Goal: Check status: Check status

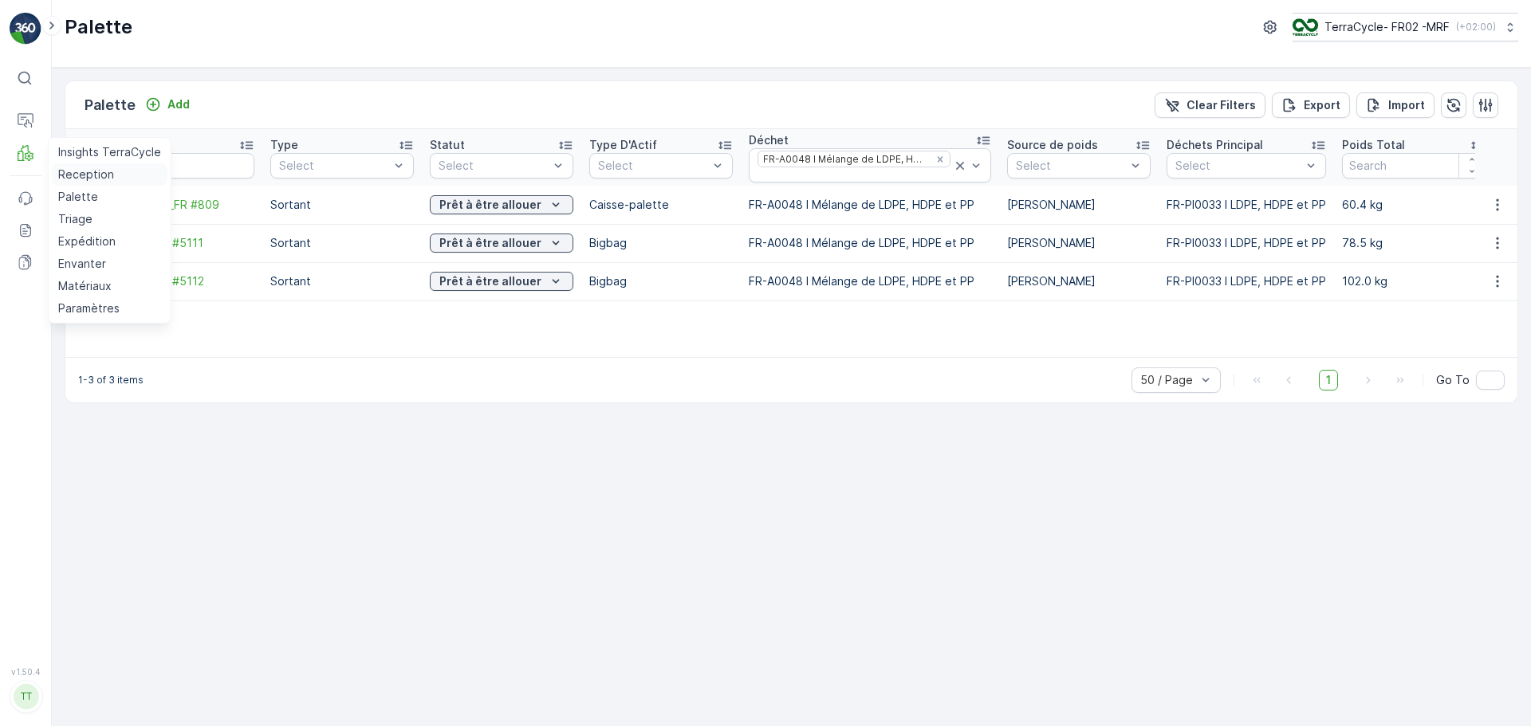
click at [69, 168] on p "Reception" at bounding box center [86, 175] width 56 height 16
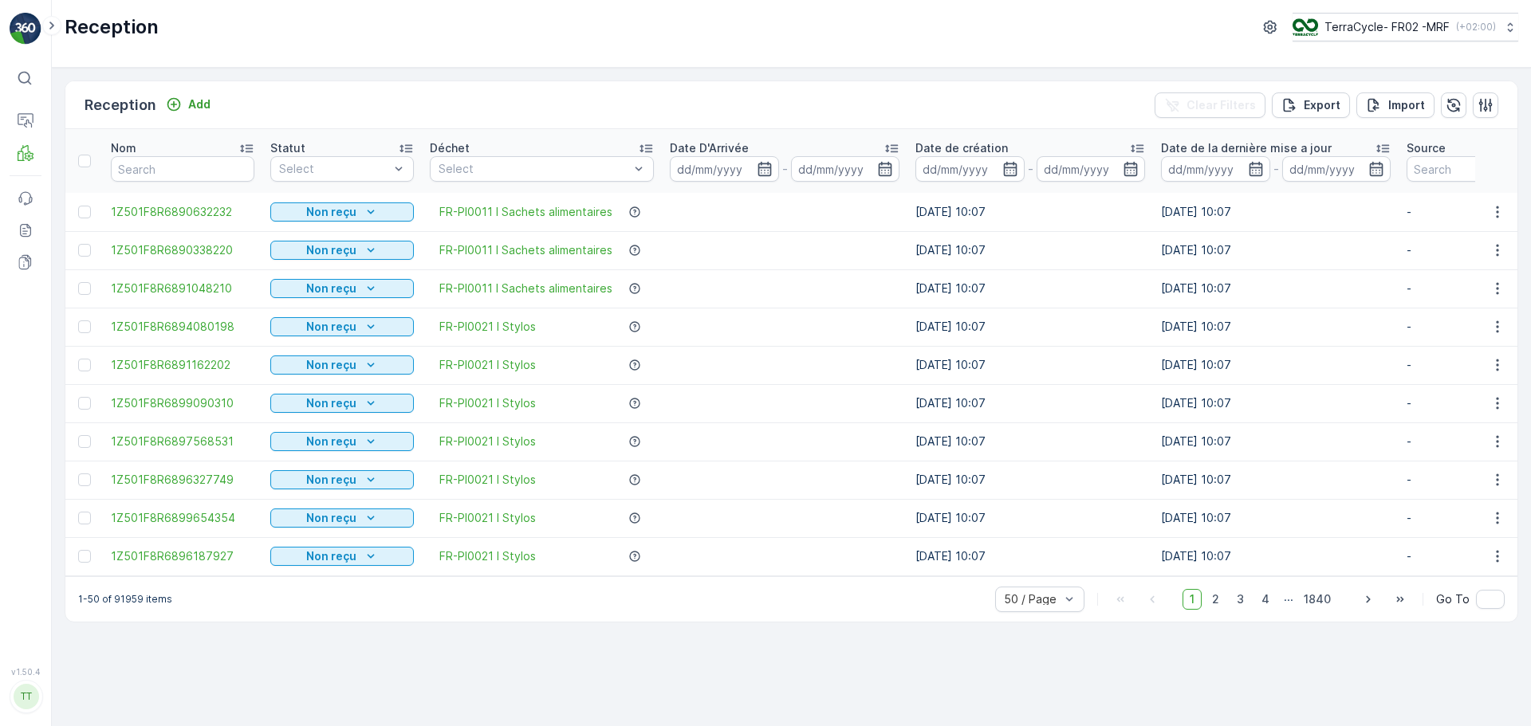
click at [208, 154] on div "Nom" at bounding box center [182, 148] width 143 height 16
click at [211, 163] on input "text" at bounding box center [182, 169] width 143 height 26
paste input "1Z501F8R9199225149"
type input "1Z501F8R9199225149"
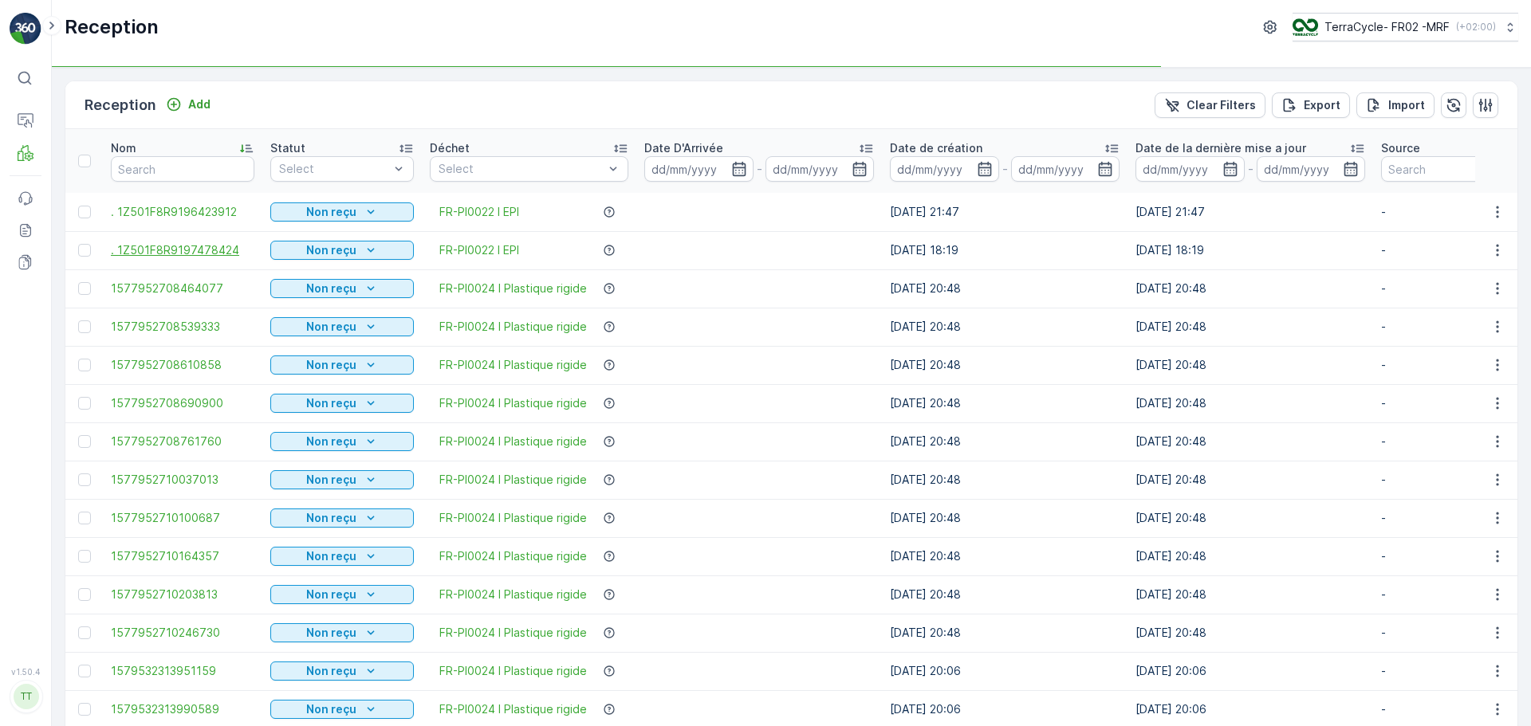
type input "1Z501F8R9199225149"
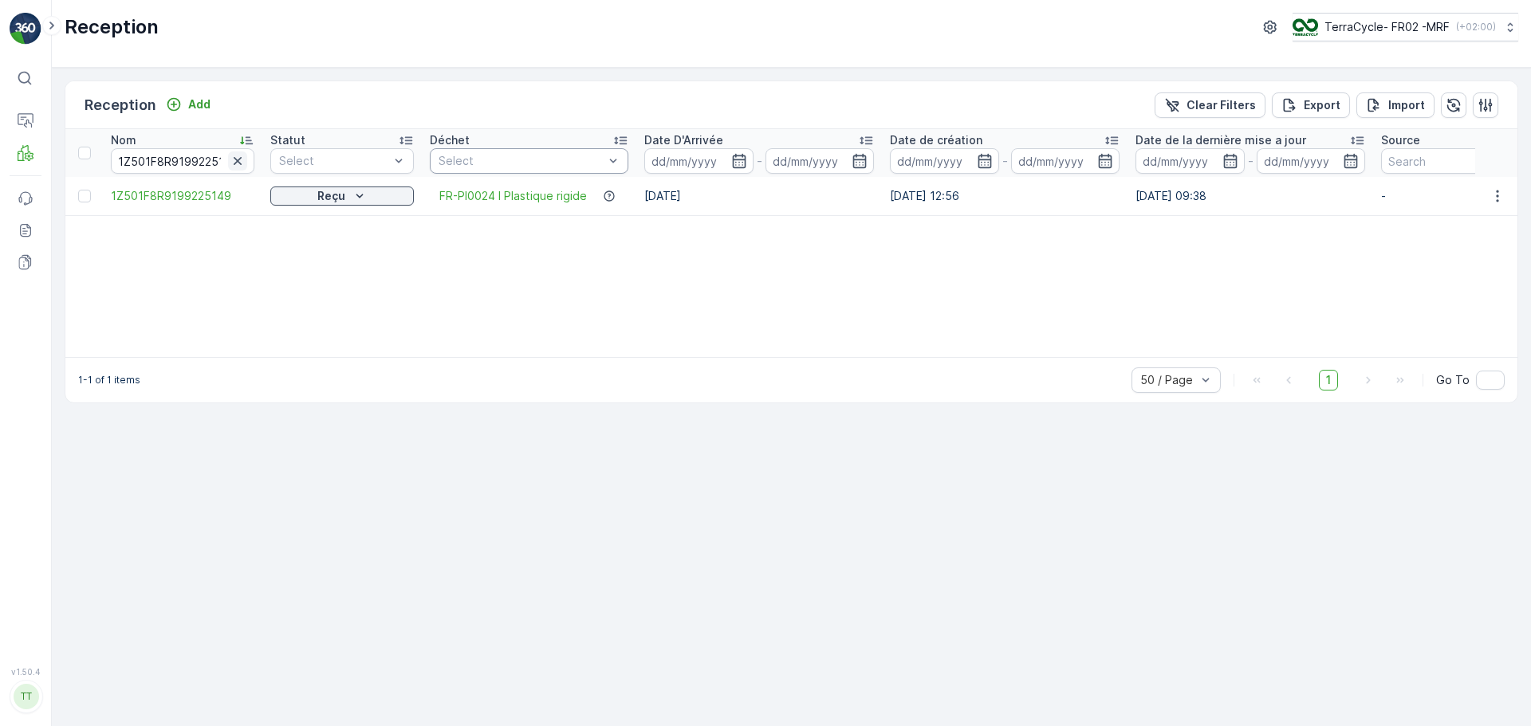
click at [239, 160] on icon "button" at bounding box center [238, 161] width 8 height 8
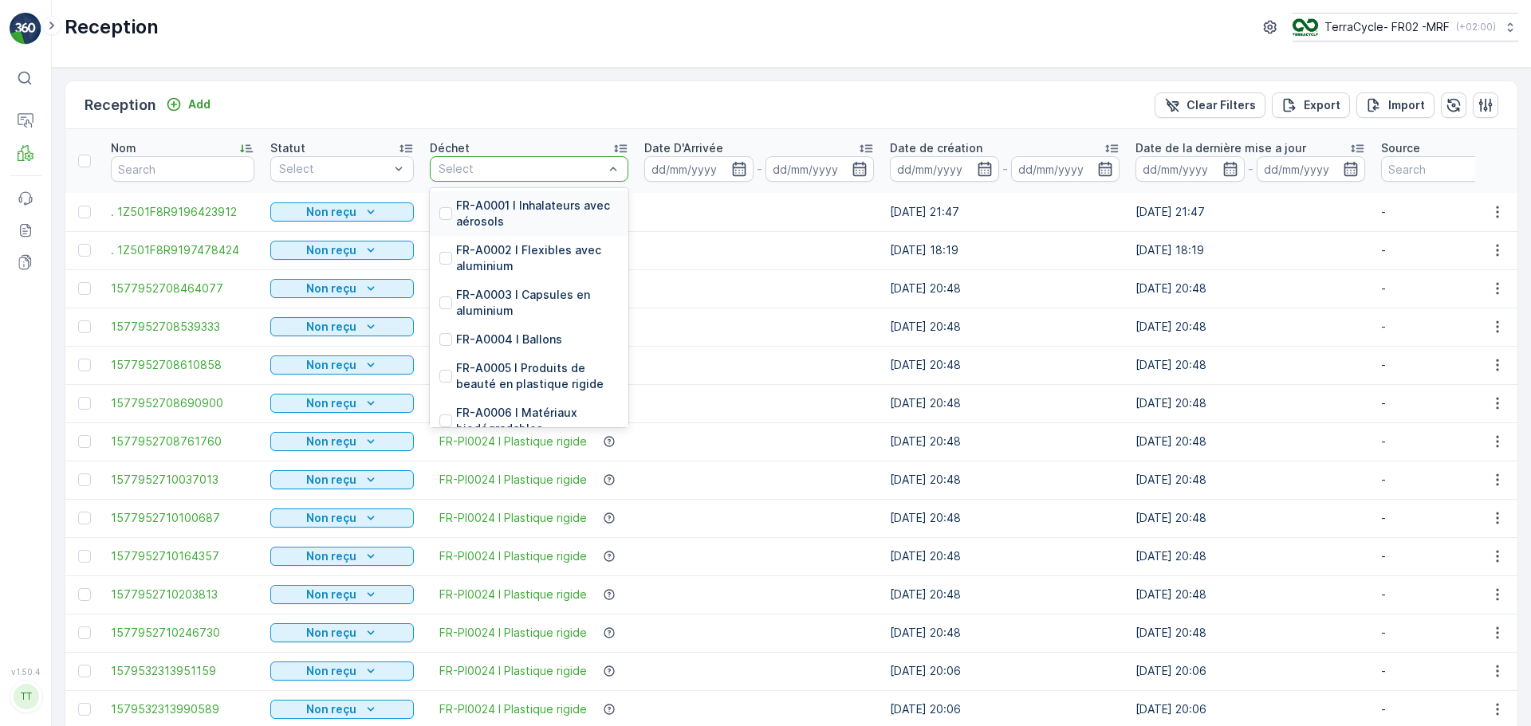
click at [500, 171] on div at bounding box center [521, 169] width 168 height 13
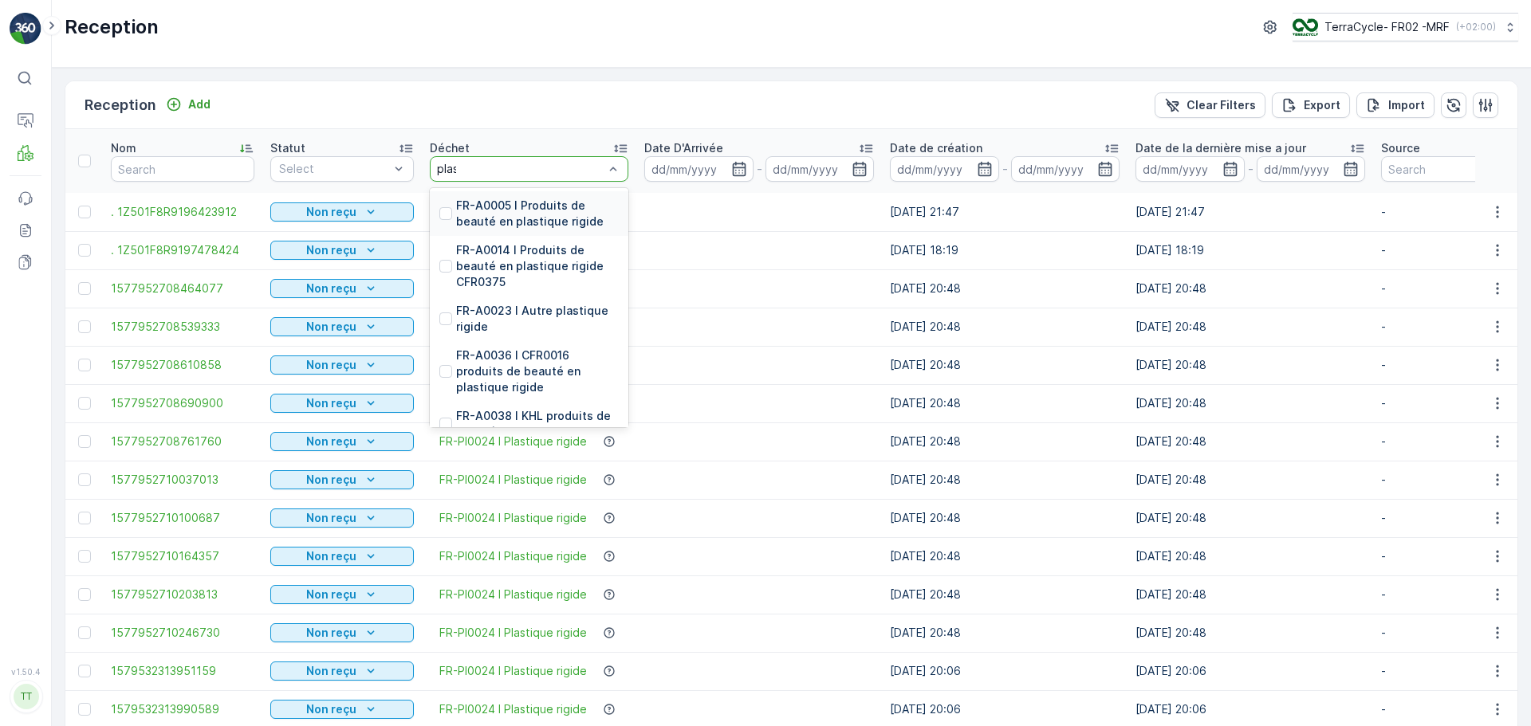
type input "plast"
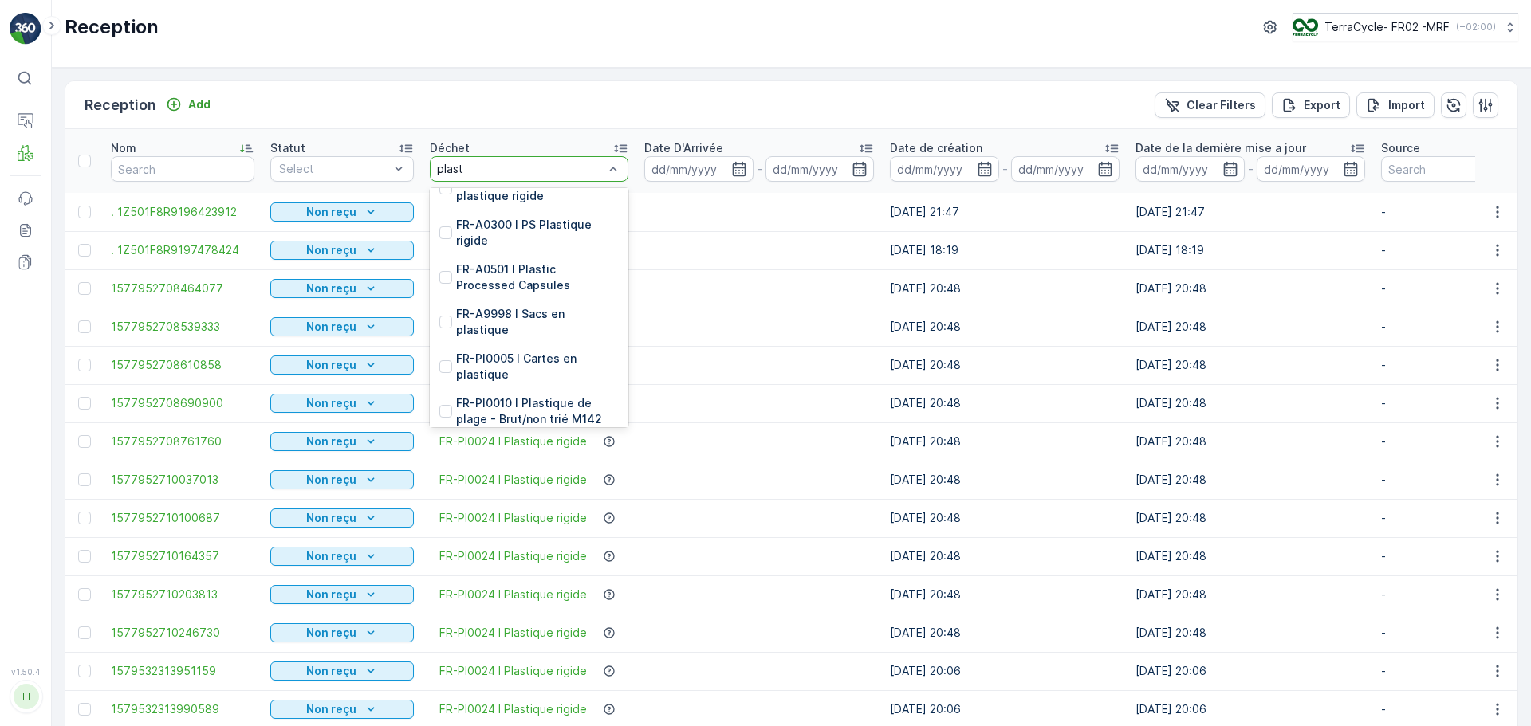
scroll to position [1116, 0]
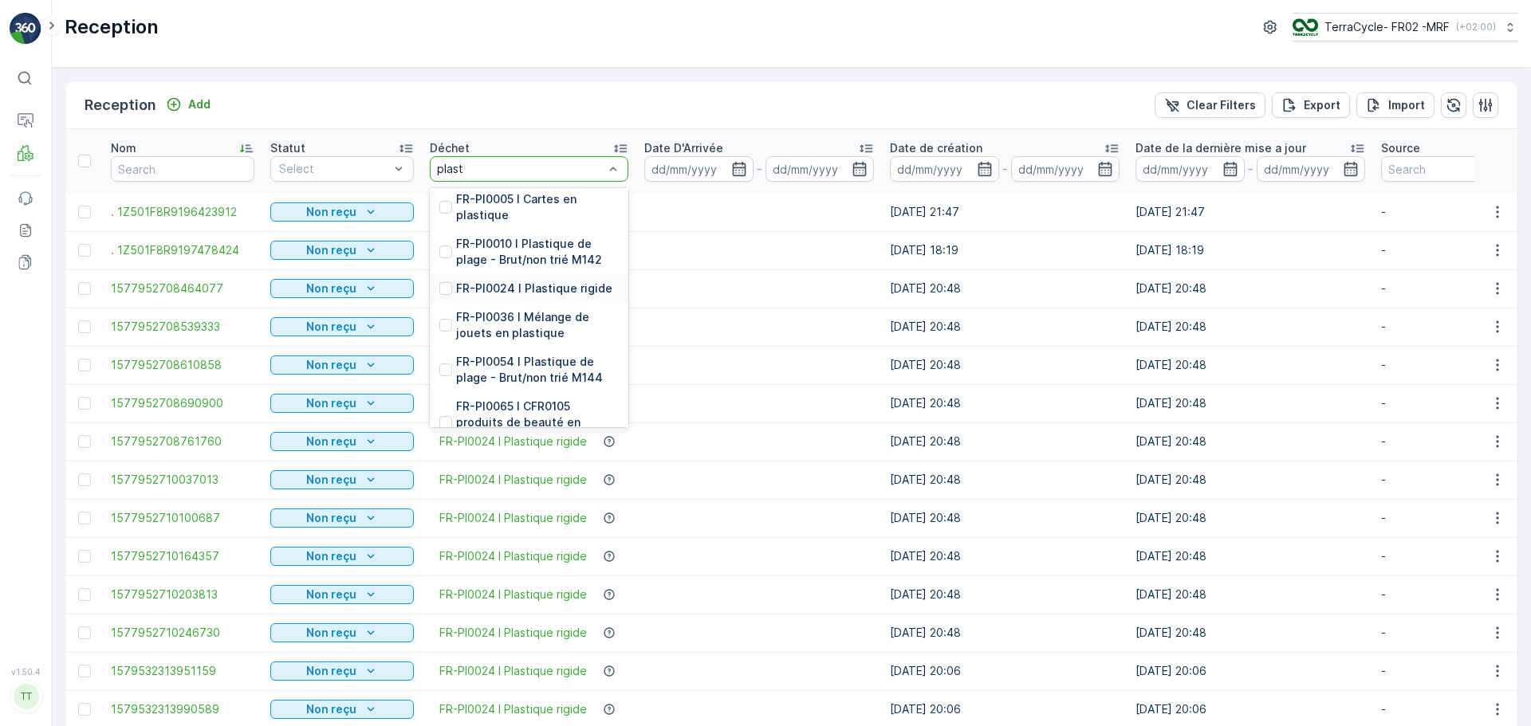
click at [500, 281] on p "FR-PI0024 I Plastique rigide" at bounding box center [534, 289] width 156 height 16
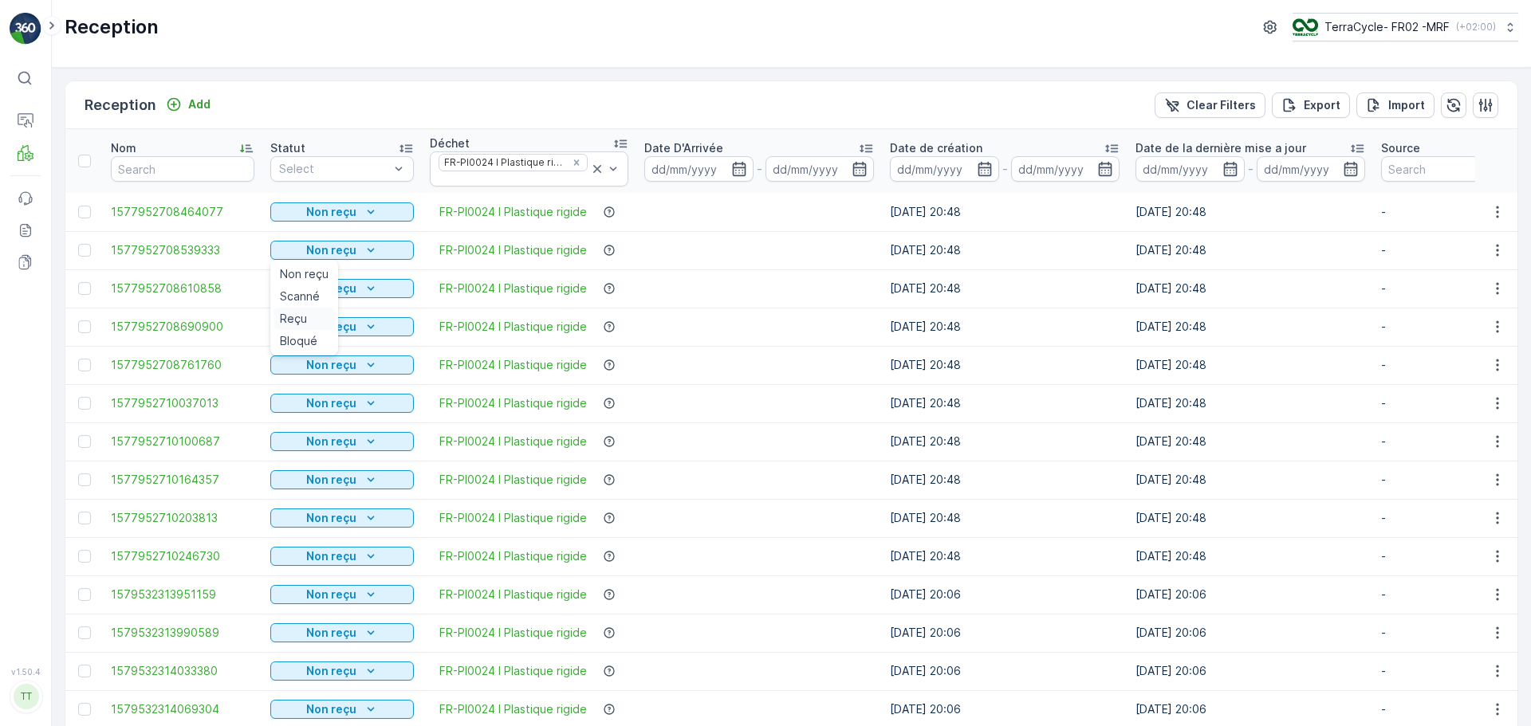
click at [299, 312] on span "Reçu" at bounding box center [293, 319] width 27 height 16
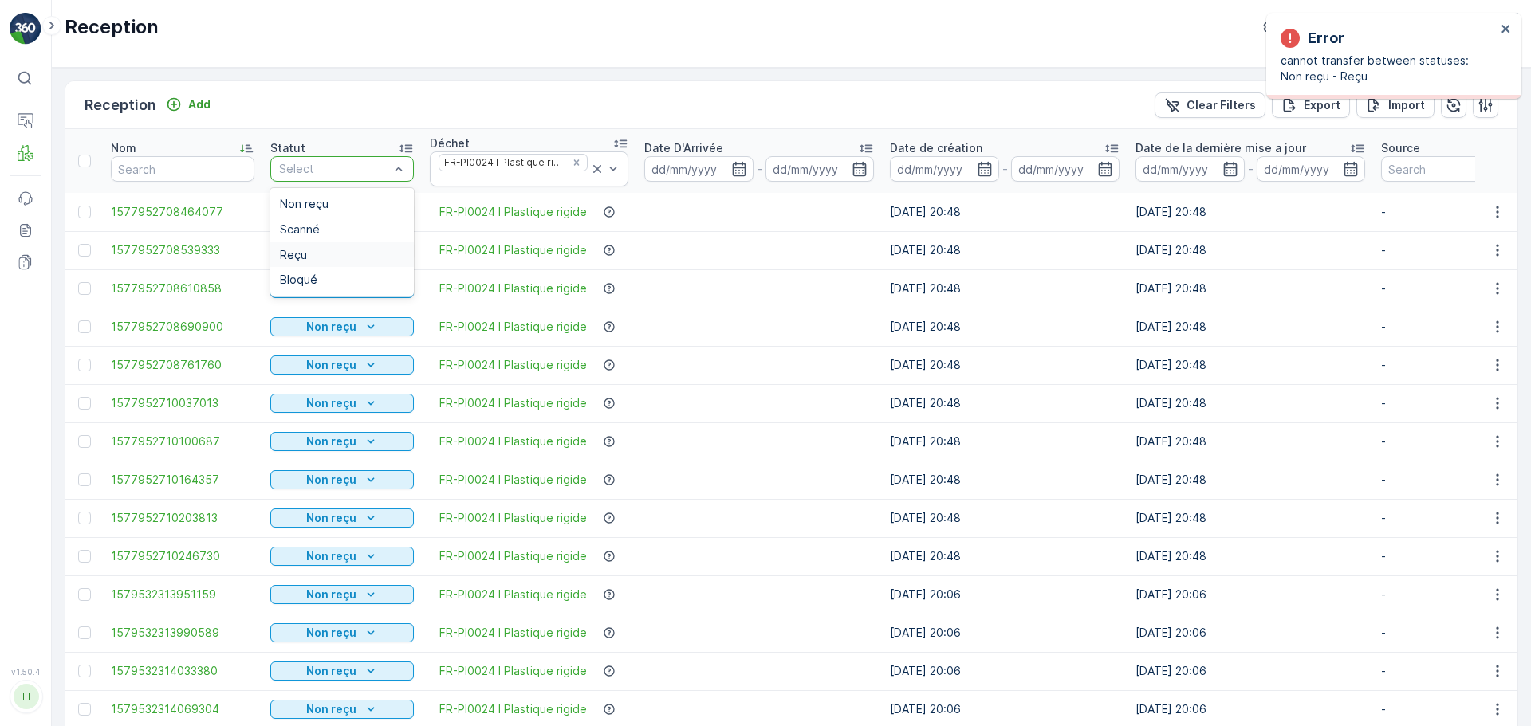
click at [305, 256] on span "Reçu" at bounding box center [293, 255] width 27 height 13
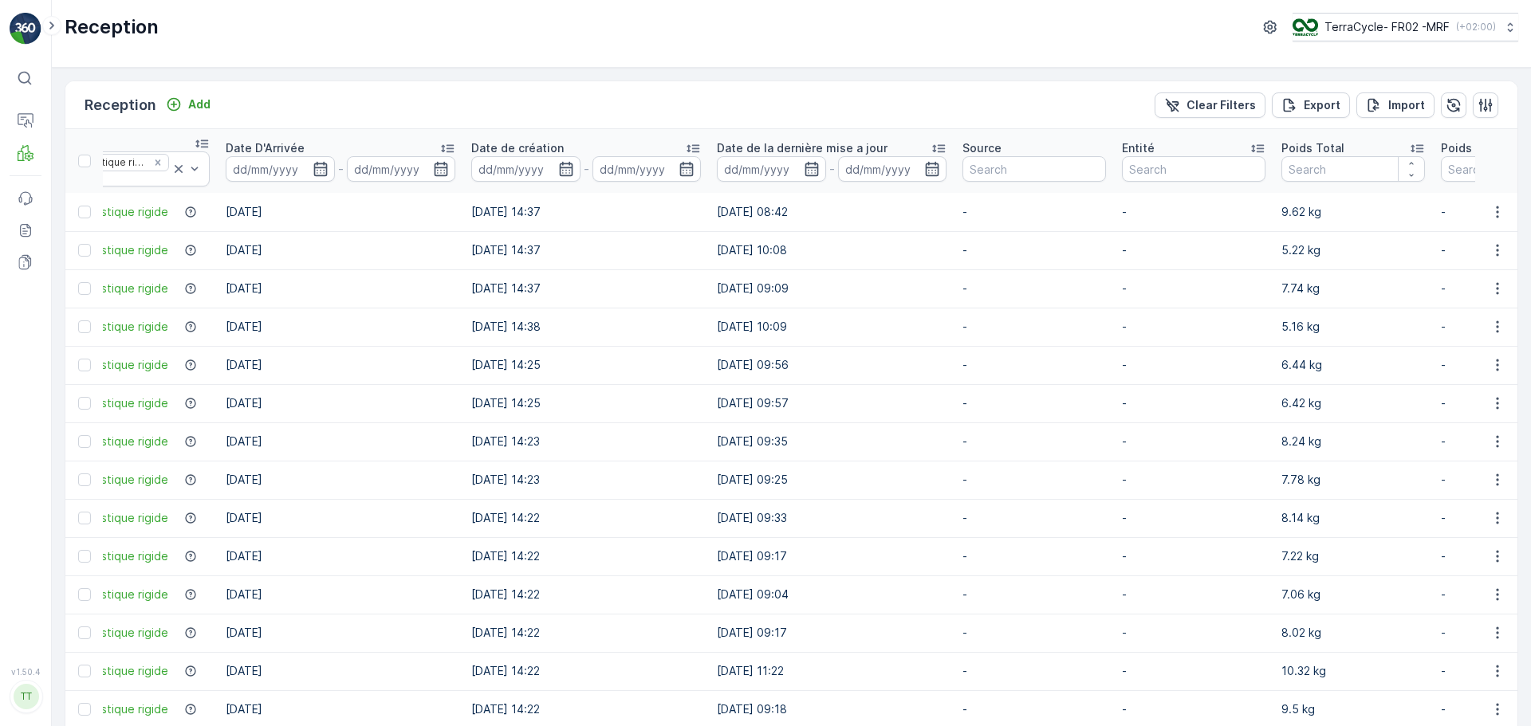
scroll to position [0, 624]
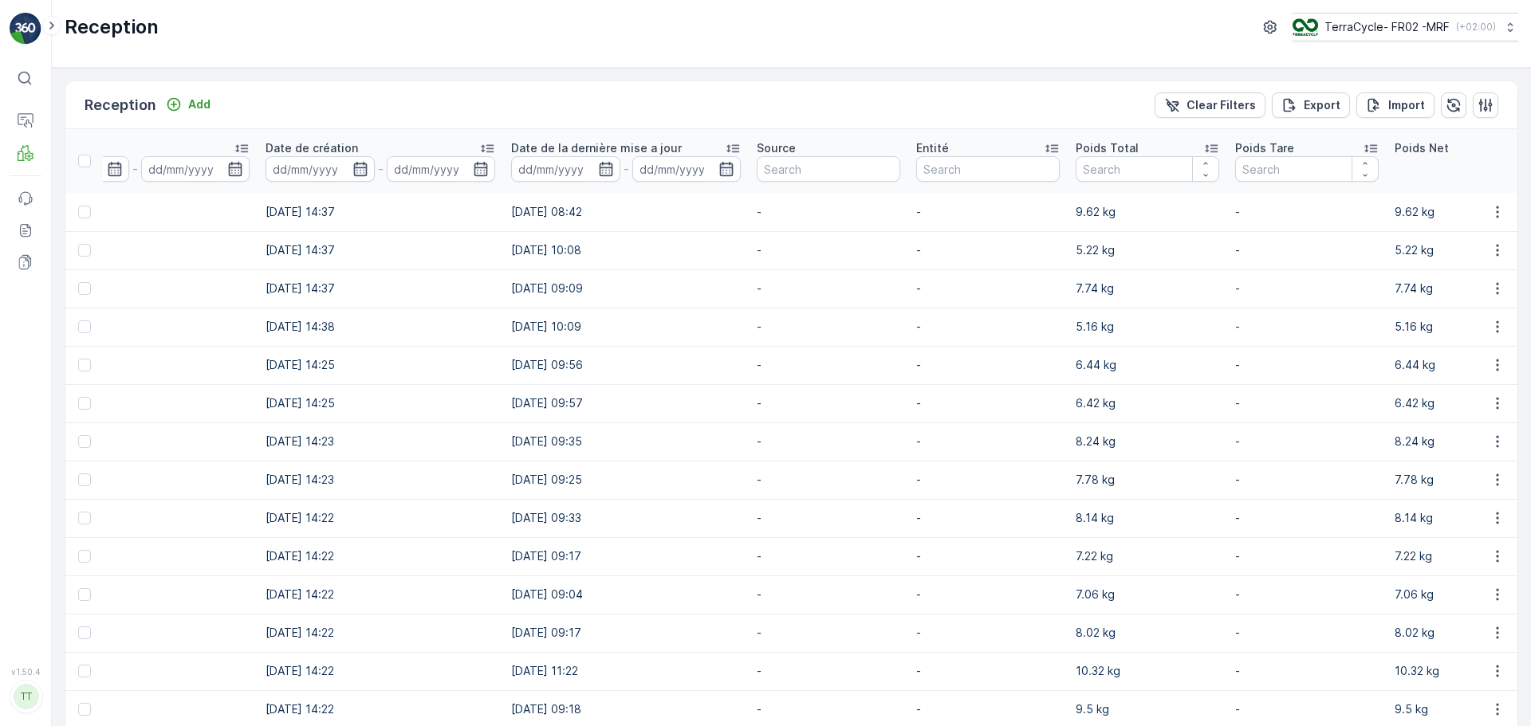
drag, startPoint x: 829, startPoint y: 394, endPoint x: 1233, endPoint y: 396, distance: 404.2
click at [1233, 396] on tr "1721217598413728 Reçu FR-PI0024 I Plastique rigide [DATE] [DATE] 14:25 [DATE] 0…" at bounding box center [922, 403] width 2963 height 38
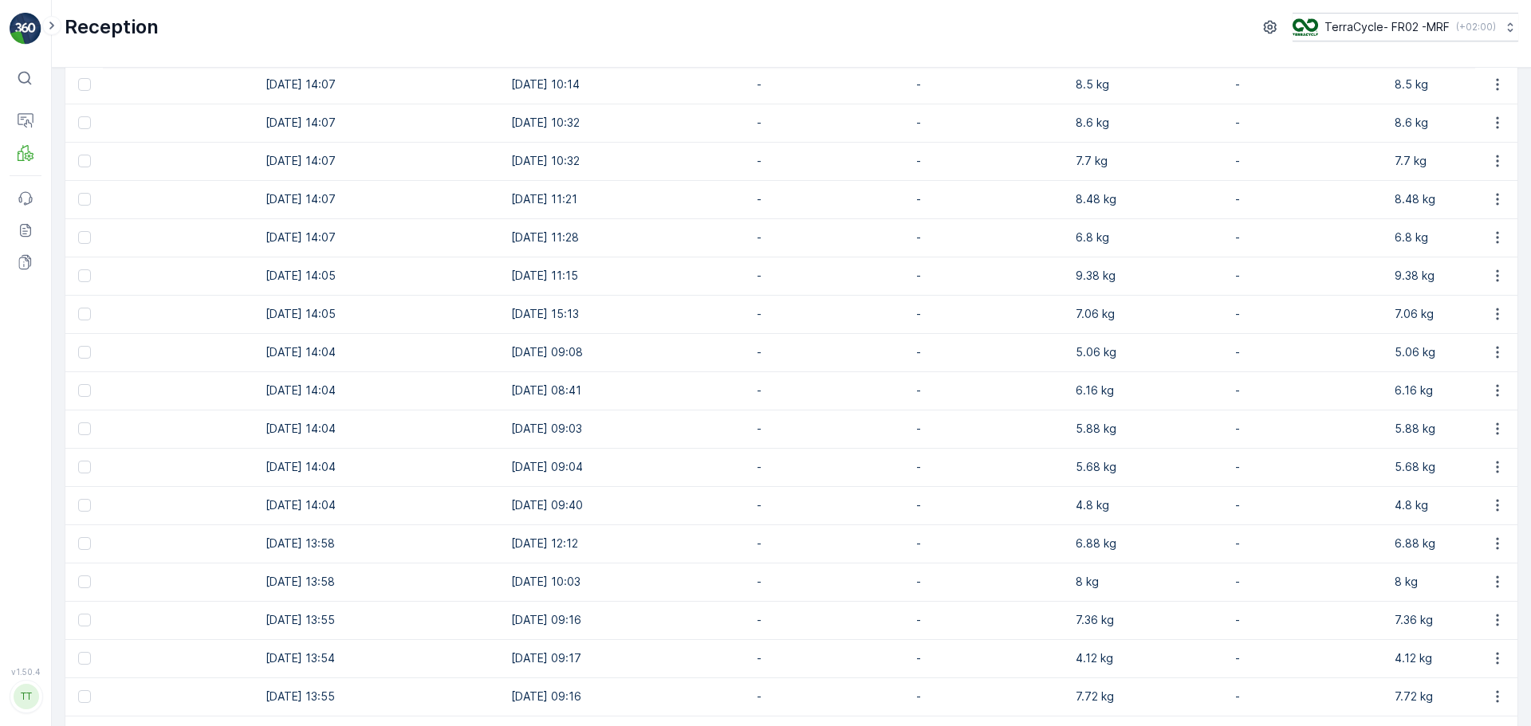
scroll to position [1049, 0]
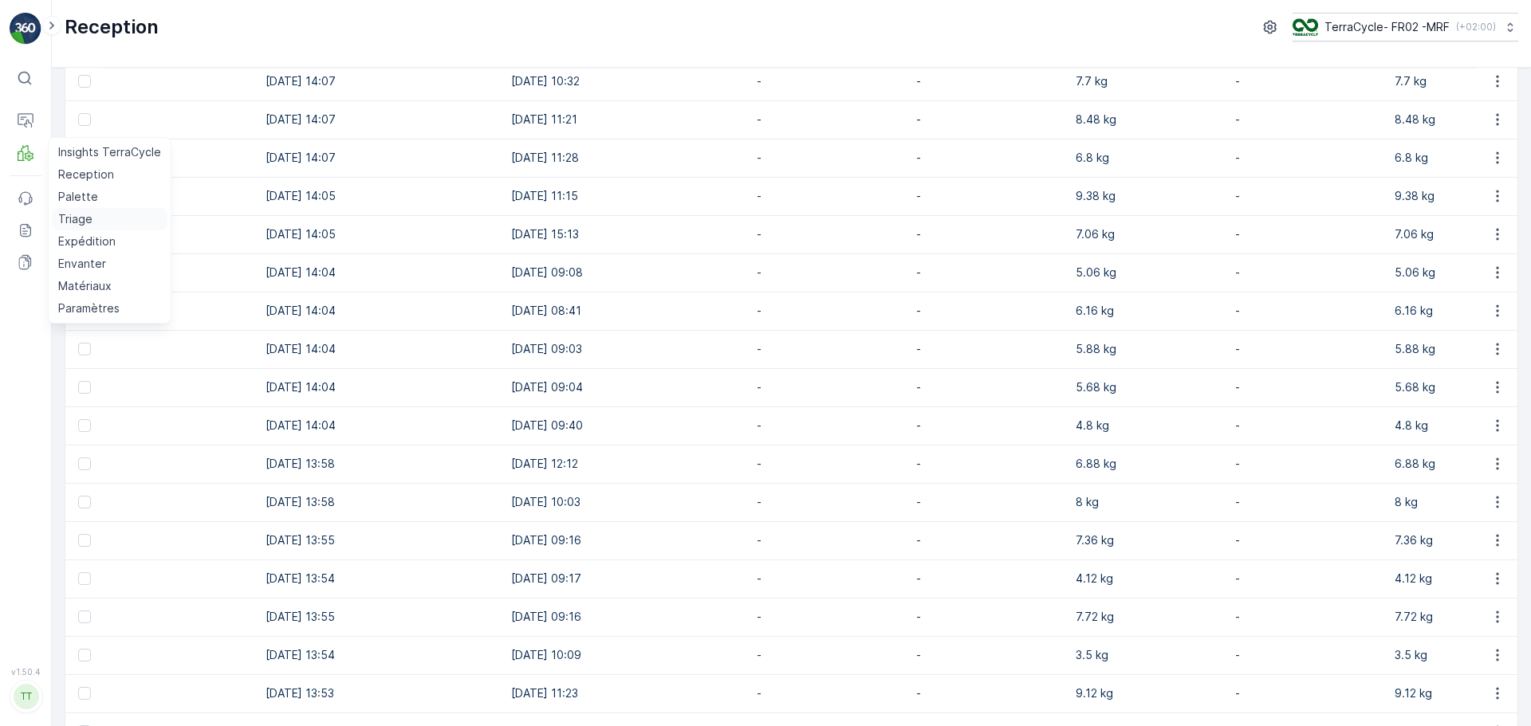
click at [77, 218] on p "Triage" at bounding box center [75, 219] width 34 height 16
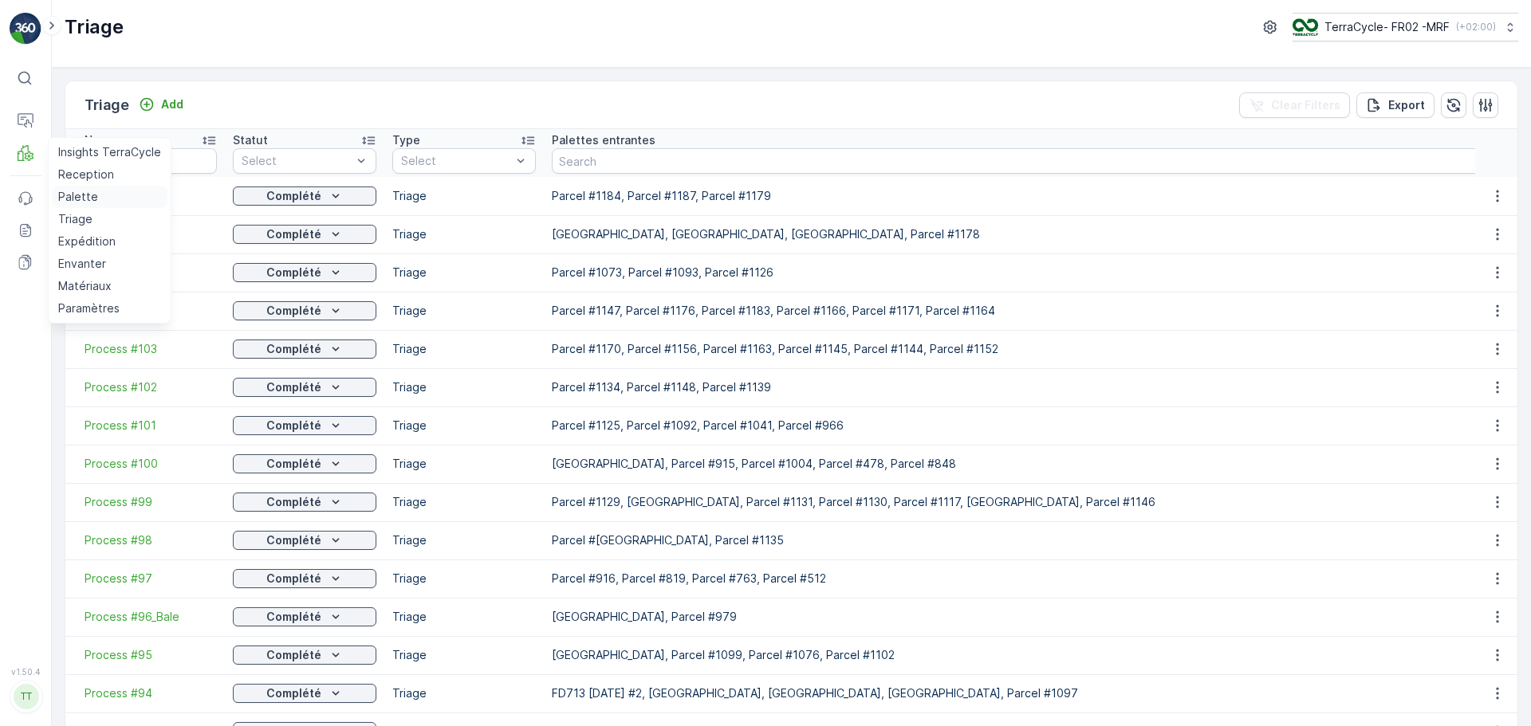
click at [82, 187] on link "Palette" at bounding box center [110, 197] width 116 height 22
